Goal: Task Accomplishment & Management: Use online tool/utility

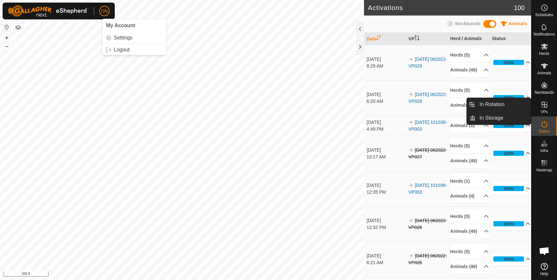
click at [544, 107] on icon at bounding box center [544, 105] width 6 height 6
click at [501, 101] on link "In Rotation" at bounding box center [502, 104] width 55 height 13
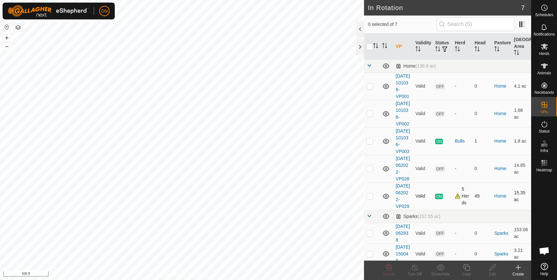
click at [367, 198] on p-checkbox at bounding box center [369, 195] width 6 height 5
checkbox input "true"
click at [466, 265] on icon at bounding box center [466, 267] width 8 height 8
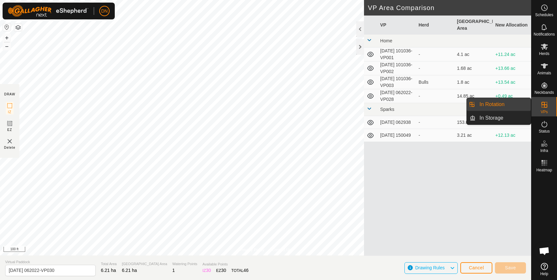
drag, startPoint x: 529, startPoint y: 105, endPoint x: 506, endPoint y: 105, distance: 23.3
click at [506, 105] on link "In Rotation" at bounding box center [502, 104] width 55 height 13
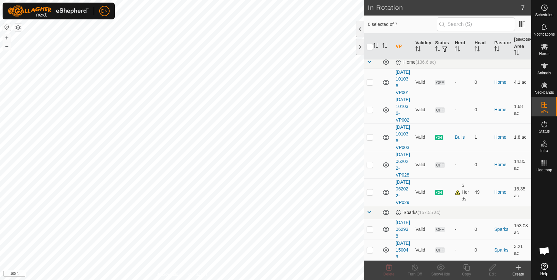
scroll to position [32, 0]
click at [369, 193] on p-checkbox at bounding box center [369, 191] width 6 height 5
checkbox input "true"
click at [467, 265] on icon at bounding box center [466, 267] width 8 height 8
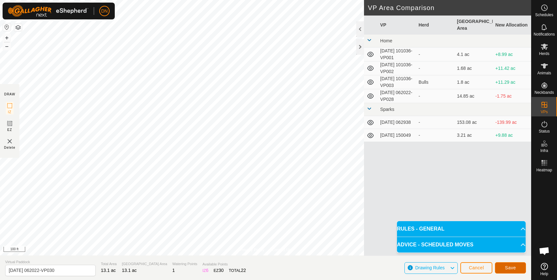
click at [515, 264] on button "Save" at bounding box center [510, 267] width 31 height 11
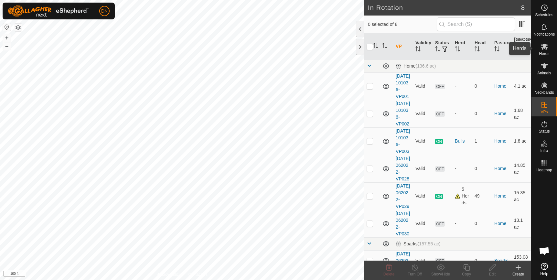
click at [544, 44] on icon at bounding box center [544, 47] width 7 height 6
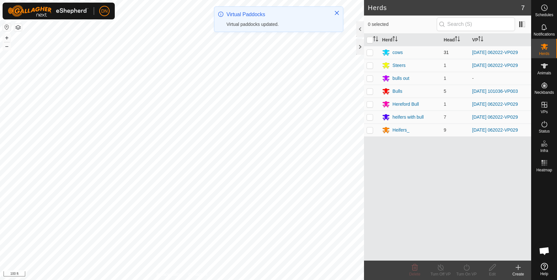
click at [369, 52] on p-checkbox at bounding box center [369, 52] width 6 height 5
checkbox input "true"
click at [368, 67] on p-checkbox at bounding box center [369, 65] width 6 height 5
checkbox input "true"
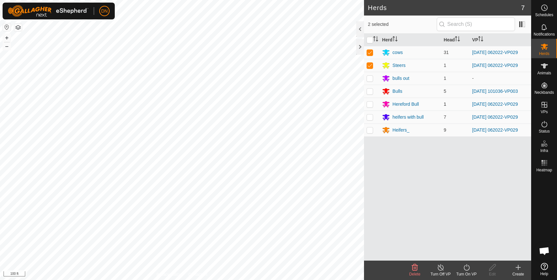
click at [368, 103] on p-checkbox at bounding box center [369, 103] width 6 height 5
checkbox input "true"
click at [369, 119] on p-checkbox at bounding box center [369, 116] width 6 height 5
checkbox input "true"
click at [369, 131] on p-checkbox at bounding box center [369, 129] width 6 height 5
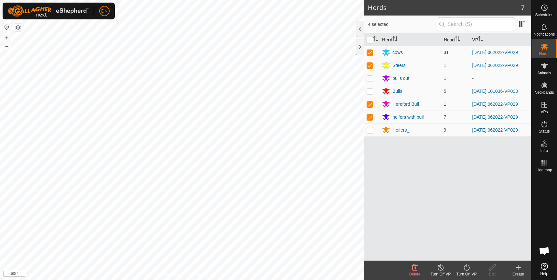
checkbox input "true"
click at [465, 266] on icon at bounding box center [466, 267] width 6 height 6
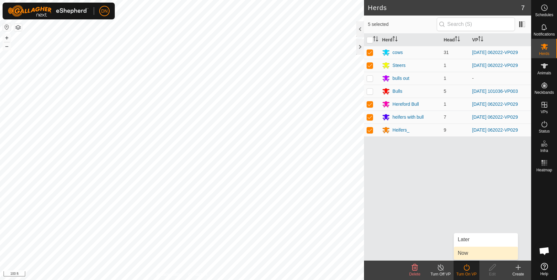
click at [470, 253] on link "Now" at bounding box center [486, 253] width 64 height 13
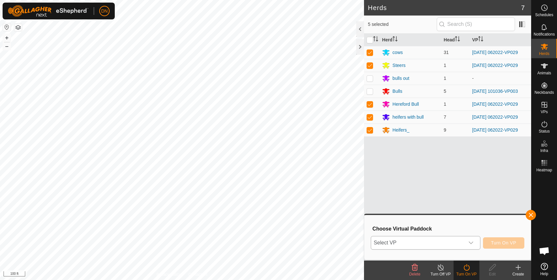
click at [473, 242] on icon "dropdown trigger" at bounding box center [470, 242] width 5 height 5
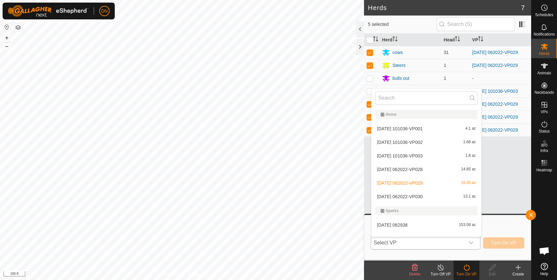
scroll to position [8, 0]
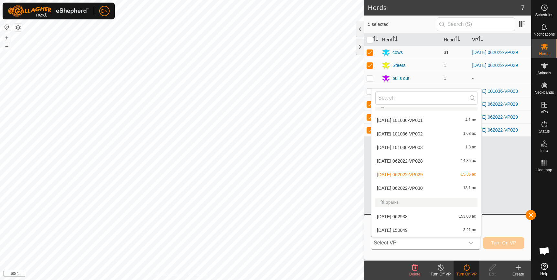
click at [434, 188] on li "2025-08-12 062022-VP030 13.1 ac" at bounding box center [426, 188] width 110 height 13
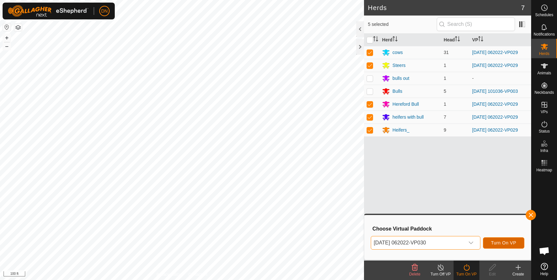
click at [502, 241] on span "Turn On VP" at bounding box center [503, 242] width 25 height 5
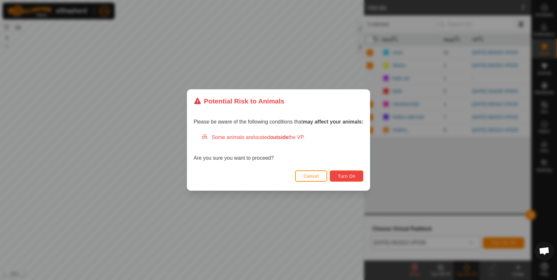
click at [353, 174] on span "Turn On" at bounding box center [346, 176] width 17 height 5
